Goal: Information Seeking & Learning: Learn about a topic

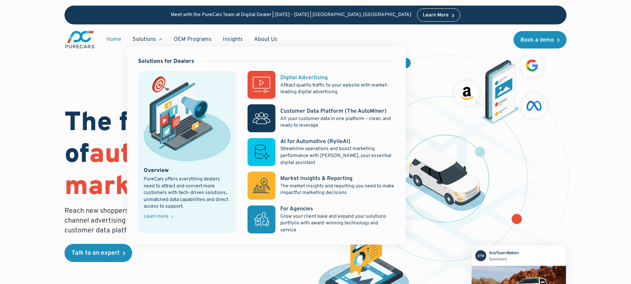
click at [292, 82] on p "Attract quality traffic to your website with market-leading digital advertising" at bounding box center [337, 89] width 114 height 14
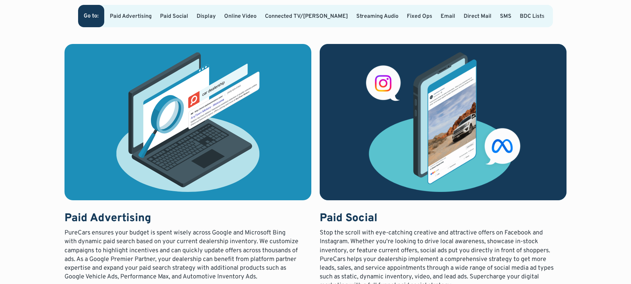
scroll to position [371, 0]
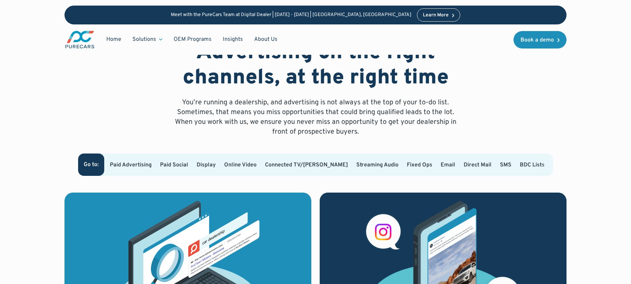
click at [143, 161] on link "Paid Advertising" at bounding box center [131, 164] width 42 height 7
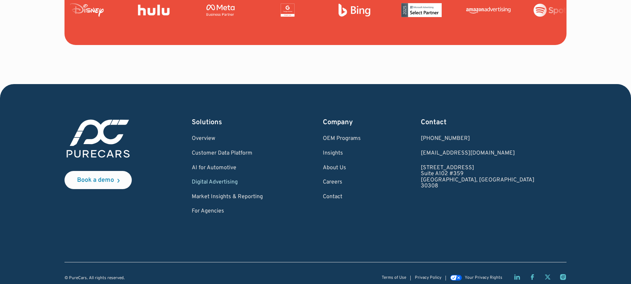
scroll to position [2682, 0]
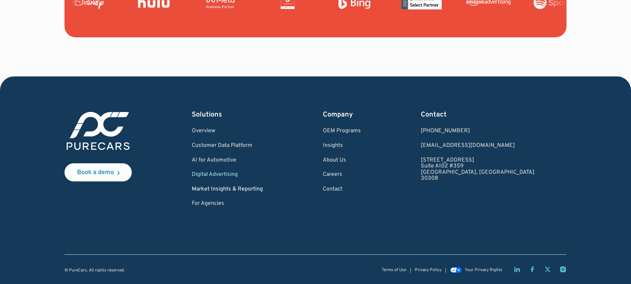
click at [228, 188] on link "Market Insights & Reporting" at bounding box center [227, 189] width 71 height 6
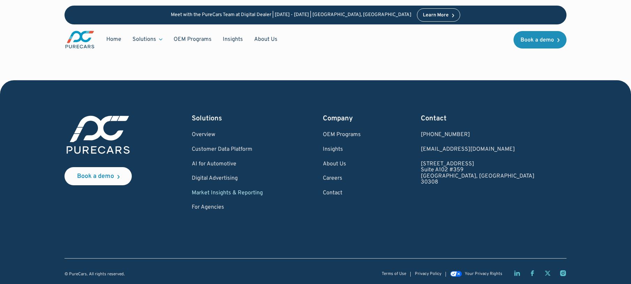
scroll to position [1030, 0]
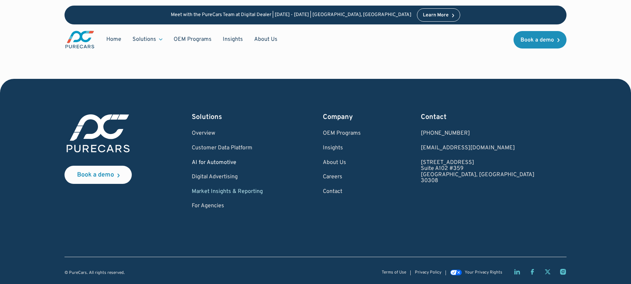
click at [232, 161] on link "AI for Automotive" at bounding box center [227, 163] width 71 height 6
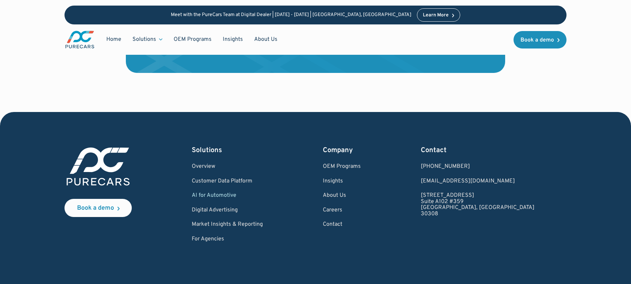
scroll to position [1646, 0]
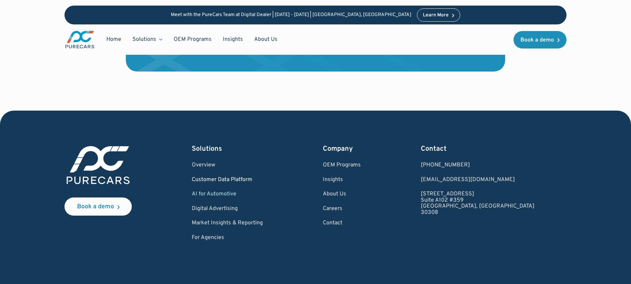
click at [231, 177] on link "Customer Data Platform" at bounding box center [227, 180] width 71 height 6
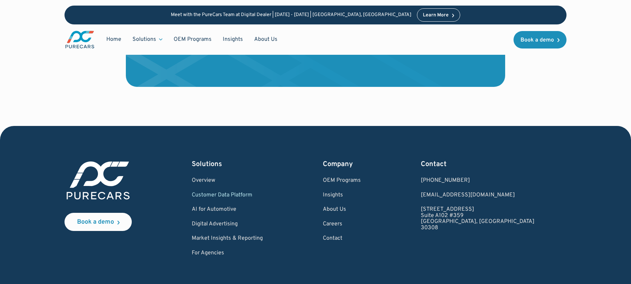
scroll to position [2439, 0]
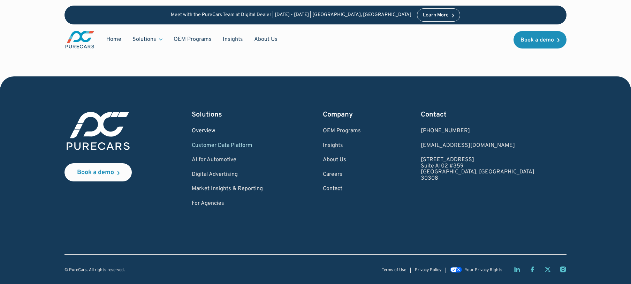
click at [219, 131] on link "Overview" at bounding box center [227, 131] width 71 height 6
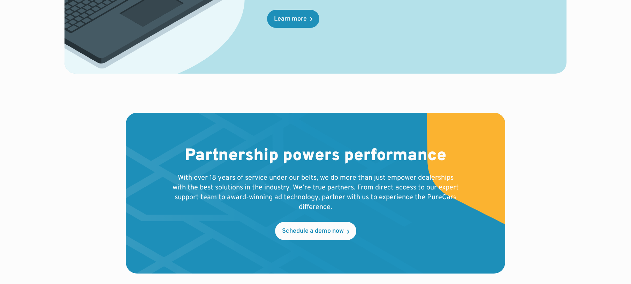
scroll to position [1407, 0]
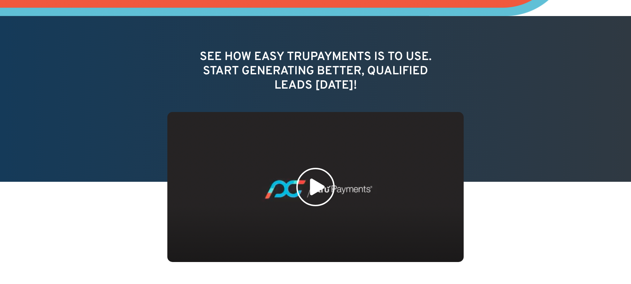
scroll to position [447, 0]
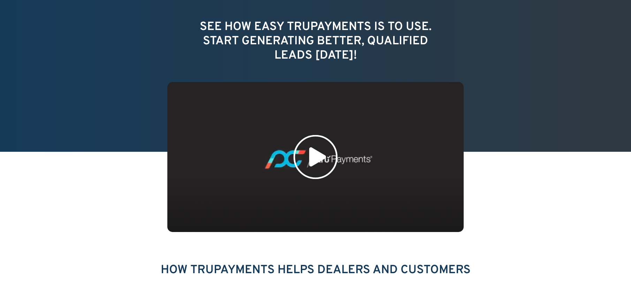
click at [311, 160] on icon at bounding box center [317, 156] width 17 height 19
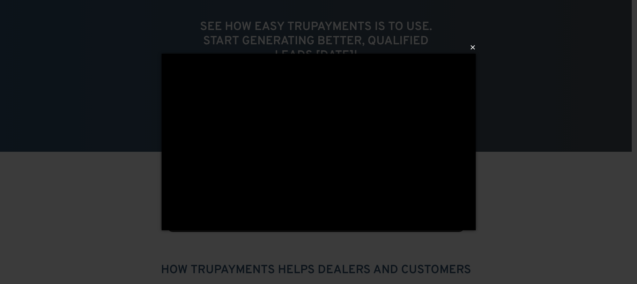
click at [473, 46] on button "×" at bounding box center [321, 47] width 314 height 15
